Goal: Transaction & Acquisition: Purchase product/service

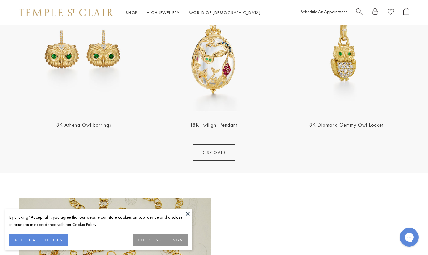
click at [361, 12] on span "Search" at bounding box center [359, 11] width 7 height 7
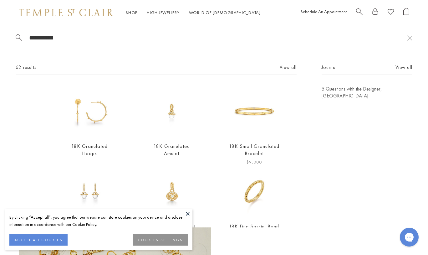
type input "**********"
click at [243, 110] on img at bounding box center [254, 110] width 51 height 51
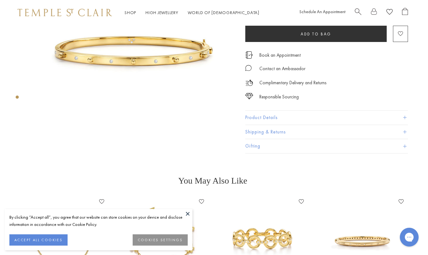
scroll to position [52, 1]
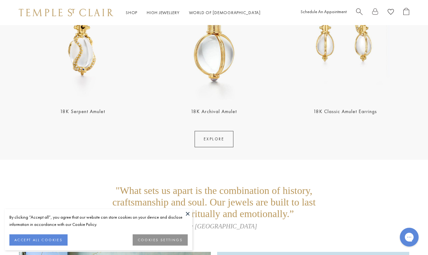
scroll to position [1137, 0]
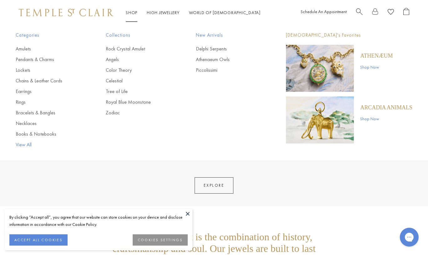
click at [30, 141] on link "View All" at bounding box center [48, 144] width 65 height 7
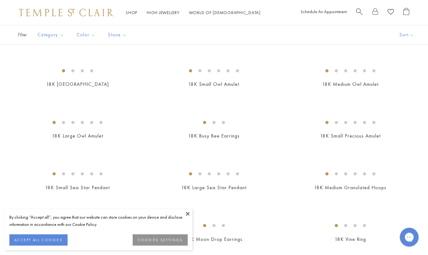
scroll to position [1021, 0]
